Goal: Obtain resource: Download file/media

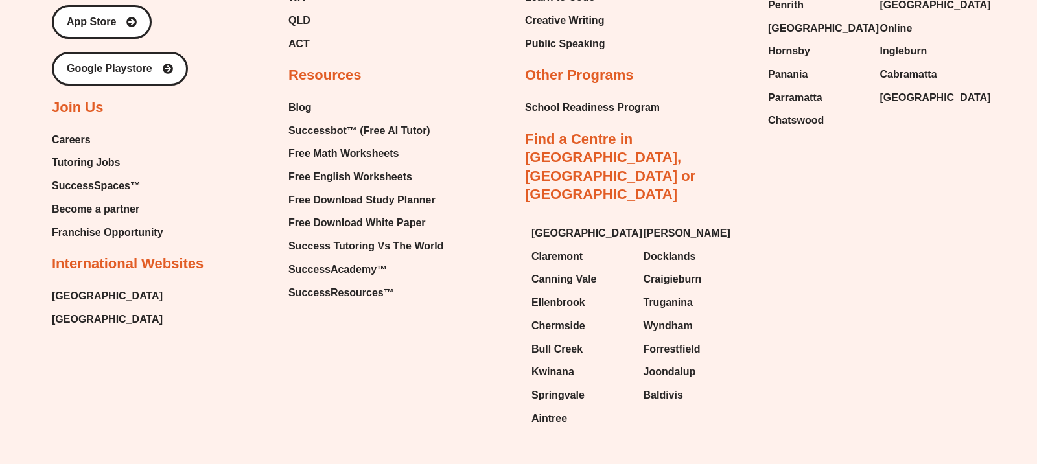
scroll to position [5734, 0]
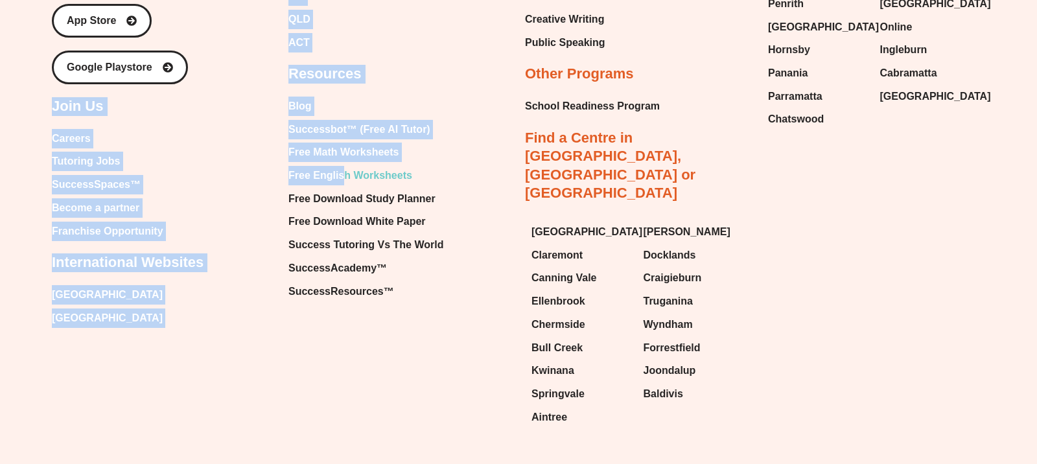
drag, startPoint x: 261, startPoint y: 115, endPoint x: 343, endPoint y: 140, distance: 85.5
click at [345, 141] on div "About Our Story About Us Executive Team Site Map Privacy Policy Membership Poli…" at bounding box center [518, 41] width 933 height 786
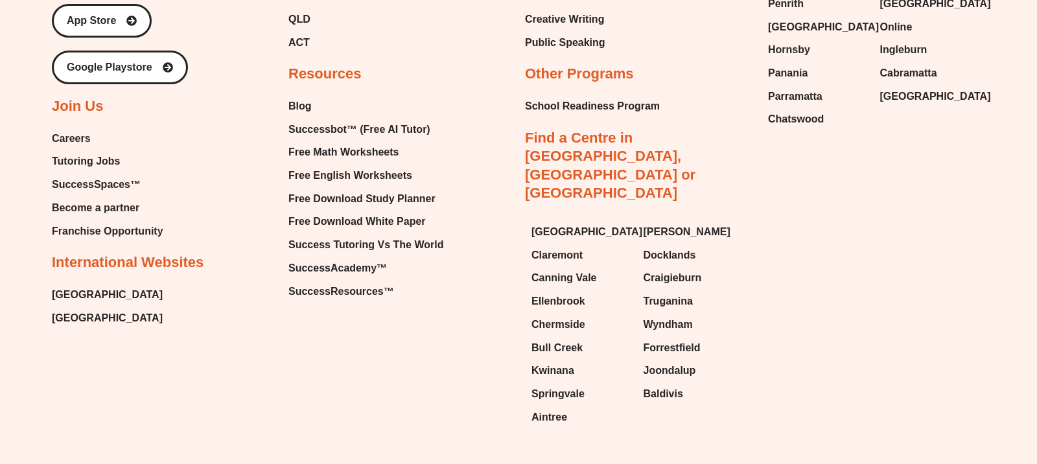
click at [447, 132] on div "Why Success Tutoring Personalised Program Exceptional Results Inspirational Tut…" at bounding box center [400, 3] width 224 height 595
click at [351, 143] on span "Free Math Worksheets" at bounding box center [343, 152] width 110 height 19
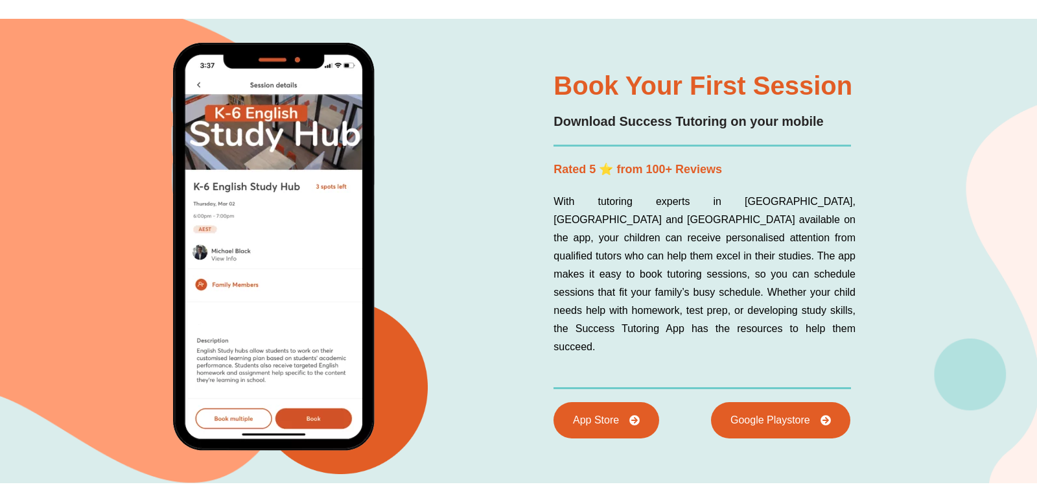
scroll to position [3105, 0]
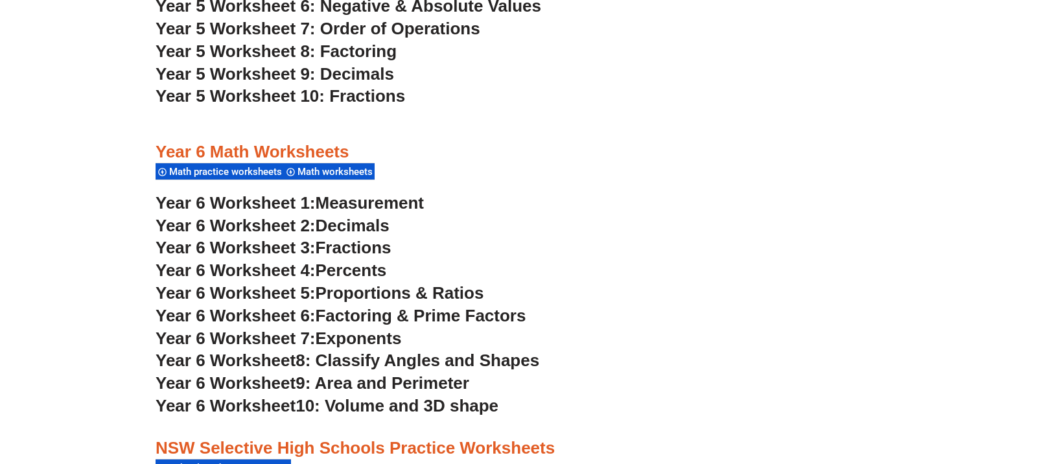
scroll to position [2749, 0]
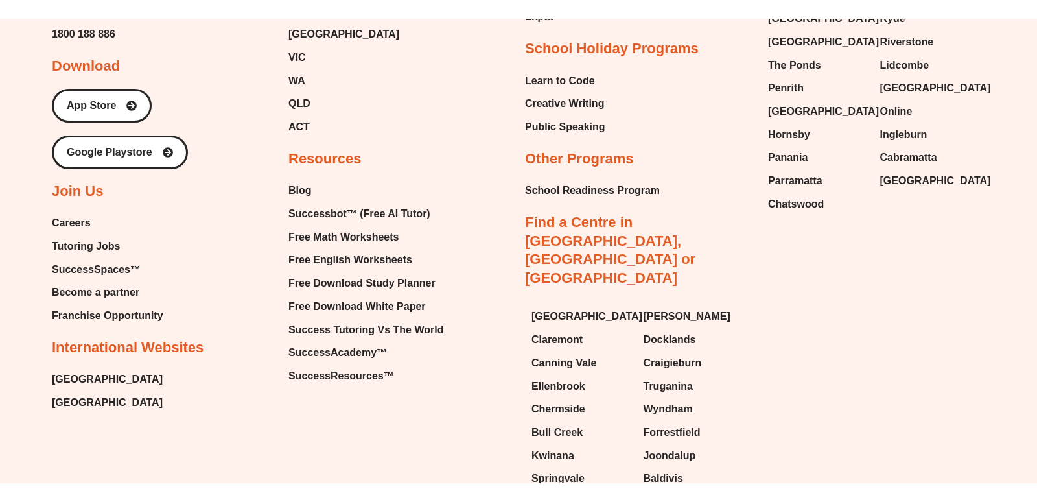
scroll to position [6997, 0]
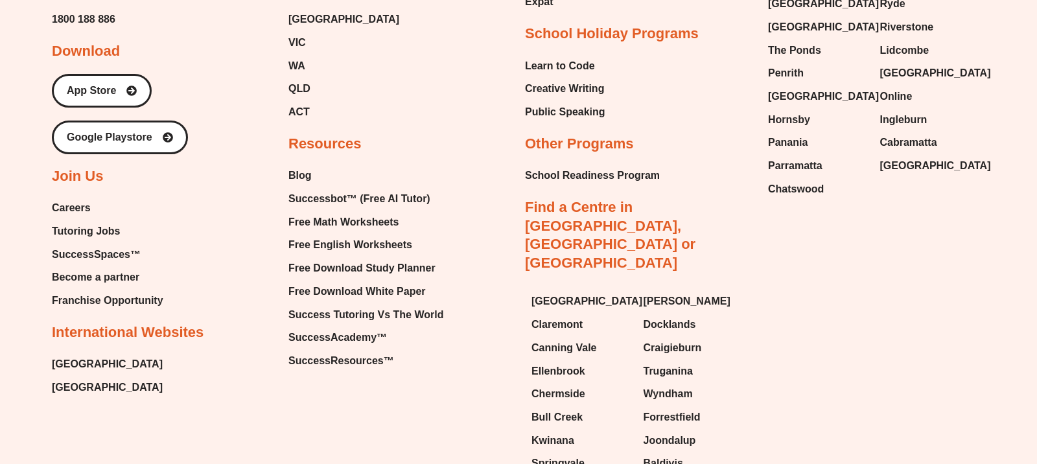
click at [295, 183] on ul "Blog Successbot™ (Free AI Tutor) Free Math Worksheets Free English Worksheets F…" at bounding box center [365, 268] width 155 height 204
click at [299, 235] on span "Free English Worksheets" at bounding box center [350, 244] width 124 height 19
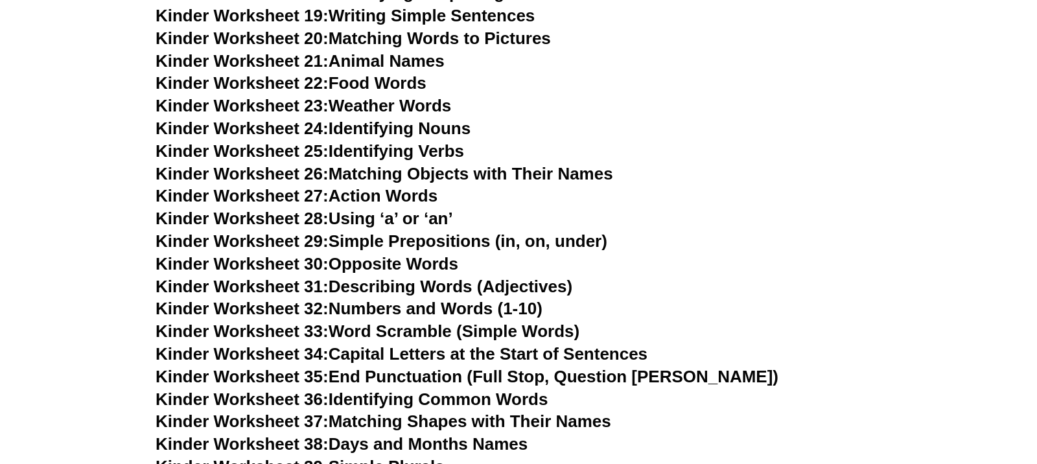
scroll to position [1023, 0]
